Goal: Transaction & Acquisition: Download file/media

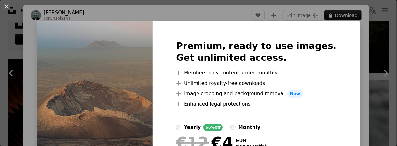
scroll to position [52, 0]
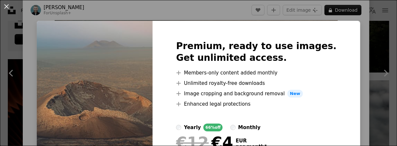
click at [356, 65] on div "An X shape Premium, ready to use images. Get unlimited access. A plus sign Memb…" at bounding box center [198, 73] width 397 height 146
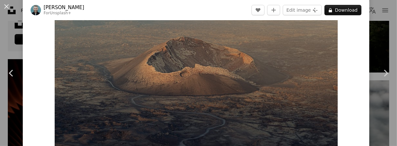
click at [374, 58] on link "Chevron right" at bounding box center [385, 73] width 23 height 62
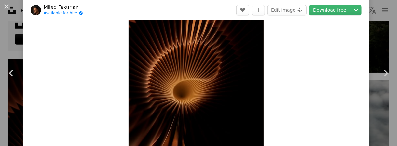
scroll to position [67, 0]
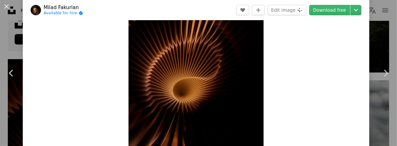
click at [381, 50] on link "Chevron right" at bounding box center [385, 73] width 23 height 62
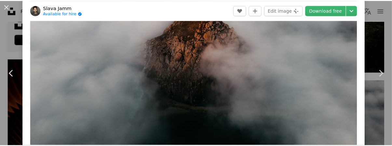
scroll to position [71, 0]
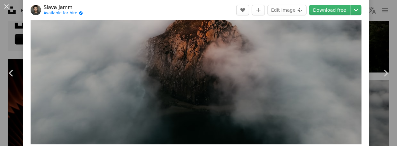
click at [340, 13] on link "Download free" at bounding box center [329, 10] width 41 height 10
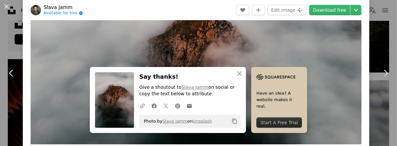
click at [382, 33] on div "An X shape Chevron left Chevron right Slava Jamm Available for hire A checkmark…" at bounding box center [198, 73] width 397 height 146
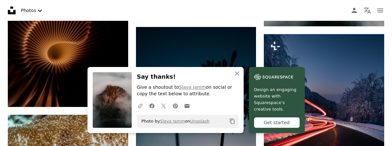
scroll to position [447, 0]
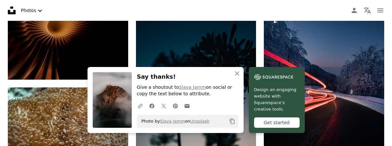
click at [237, 74] on icon "button" at bounding box center [237, 73] width 5 height 5
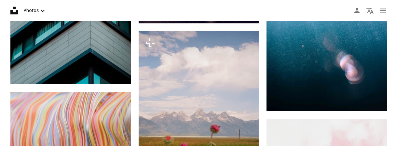
scroll to position [2643, 0]
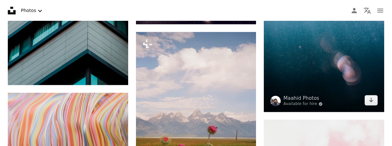
click at [355, 82] on img at bounding box center [324, 21] width 120 height 180
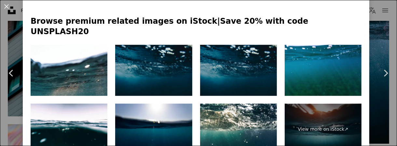
scroll to position [300, 0]
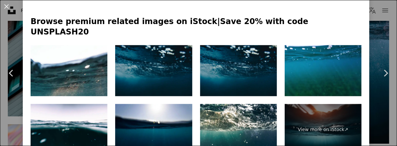
click at [47, 65] on img at bounding box center [69, 70] width 77 height 51
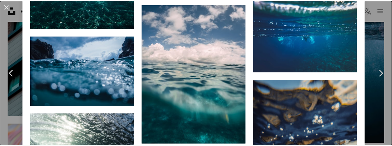
scroll to position [1353, 0]
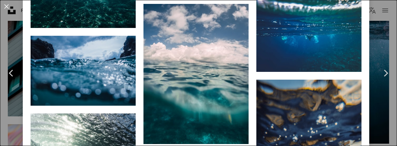
click at [382, 33] on div "An X shape Chevron left Chevron right Maahid Photos Available for hire A checkm…" at bounding box center [198, 73] width 397 height 146
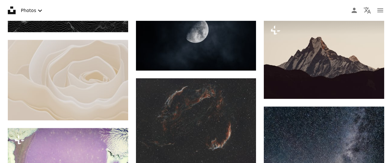
scroll to position [6084, 0]
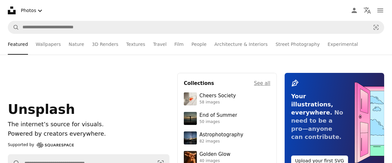
click at [48, 46] on link "Wallpapers" at bounding box center [48, 44] width 25 height 21
click at [50, 45] on link "Wallpapers" at bounding box center [48, 44] width 25 height 21
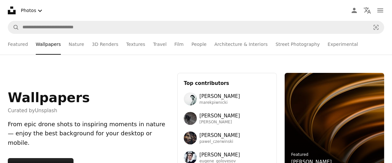
click at [126, 45] on link "Textures" at bounding box center [135, 44] width 19 height 21
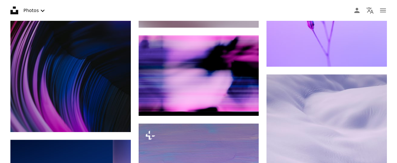
scroll to position [618, 0]
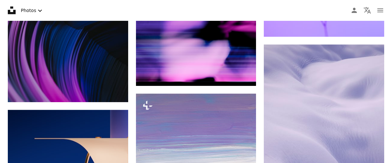
click at [223, 63] on img at bounding box center [196, 46] width 120 height 80
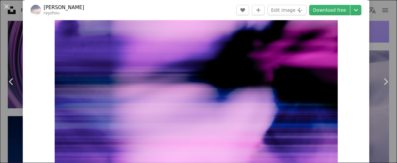
scroll to position [37, 0]
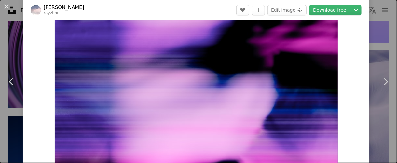
click at [329, 12] on link "Download free" at bounding box center [329, 10] width 41 height 10
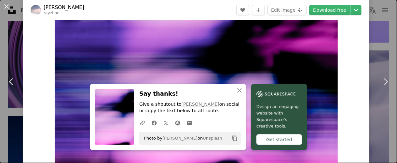
click at [237, 96] on button "An X shape Close" at bounding box center [239, 90] width 13 height 13
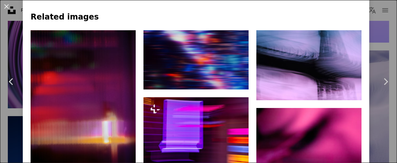
scroll to position [487, 0]
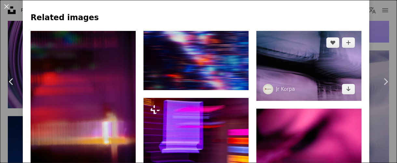
click at [298, 63] on img at bounding box center [308, 66] width 105 height 70
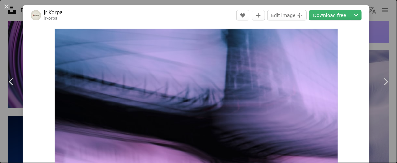
click at [329, 12] on link "Download free" at bounding box center [329, 15] width 41 height 10
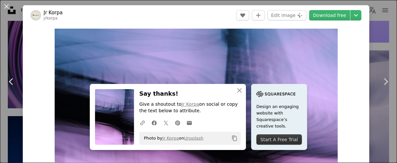
click at [379, 51] on link "Chevron right" at bounding box center [385, 81] width 23 height 62
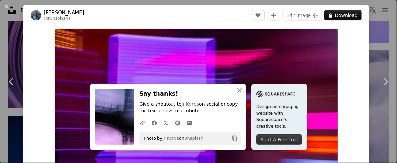
click at [238, 89] on icon "An X shape" at bounding box center [239, 91] width 8 height 8
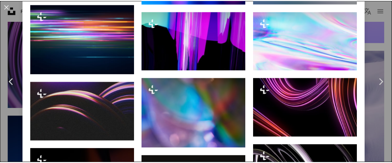
scroll to position [678, 0]
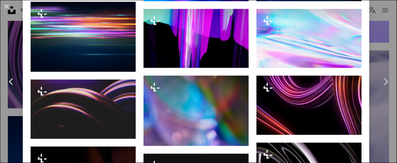
click at [375, 41] on div "An X shape Chevron left Chevron right [PERSON_NAME] For Unsplash+ A heart A plu…" at bounding box center [198, 81] width 397 height 163
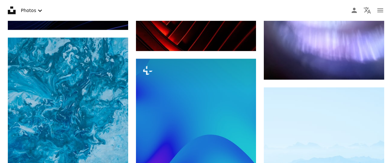
scroll to position [1624, 0]
